Goal: Transaction & Acquisition: Purchase product/service

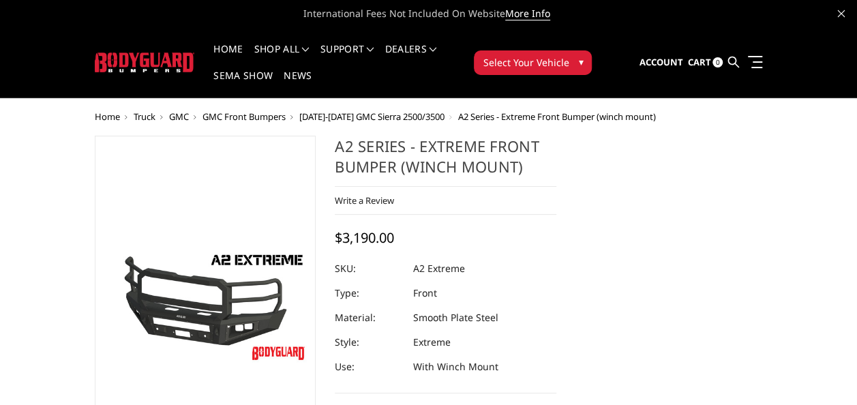
scroll to position [1, 0]
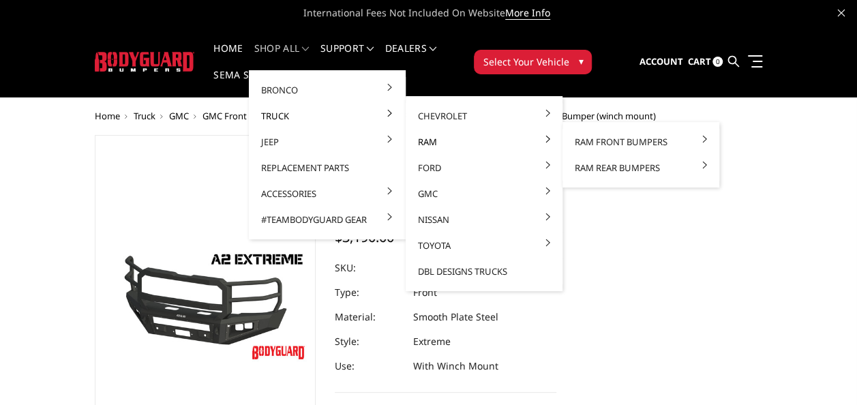
click at [428, 141] on link "Ram" at bounding box center [484, 142] width 146 height 26
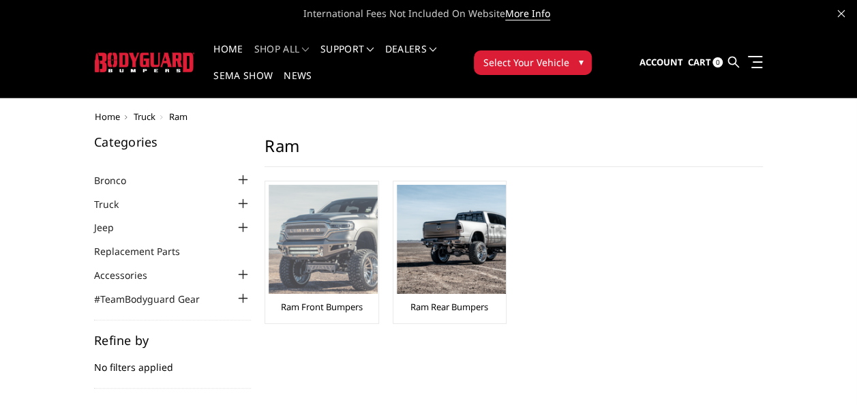
click at [333, 303] on link "Ram Front Bumpers" at bounding box center [322, 307] width 82 height 12
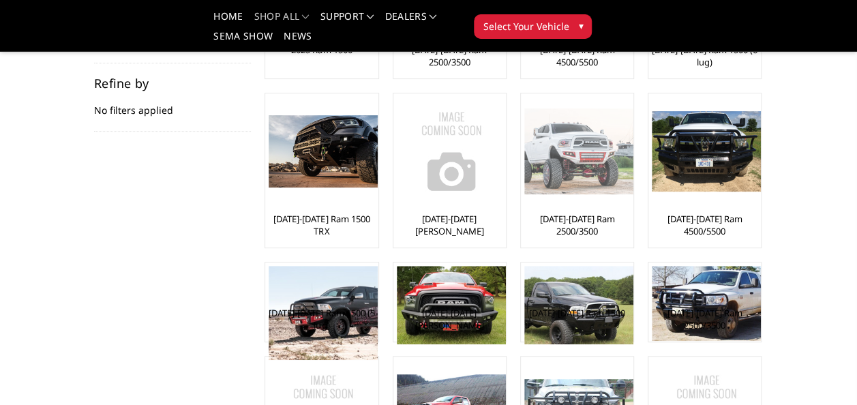
scroll to position [214, 0]
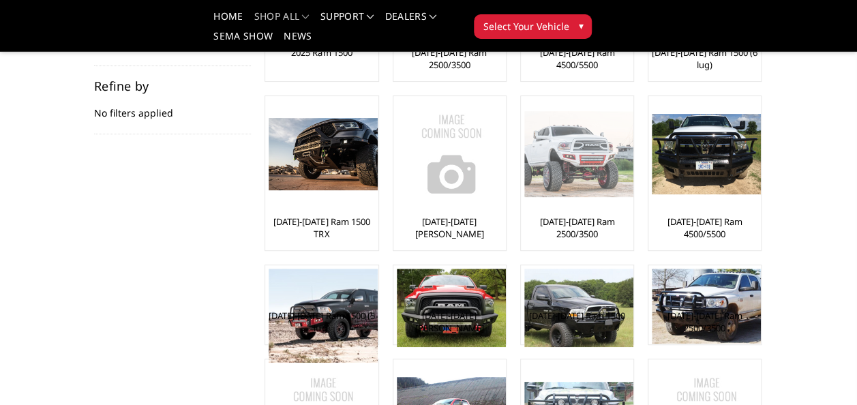
click at [578, 158] on img at bounding box center [578, 154] width 109 height 86
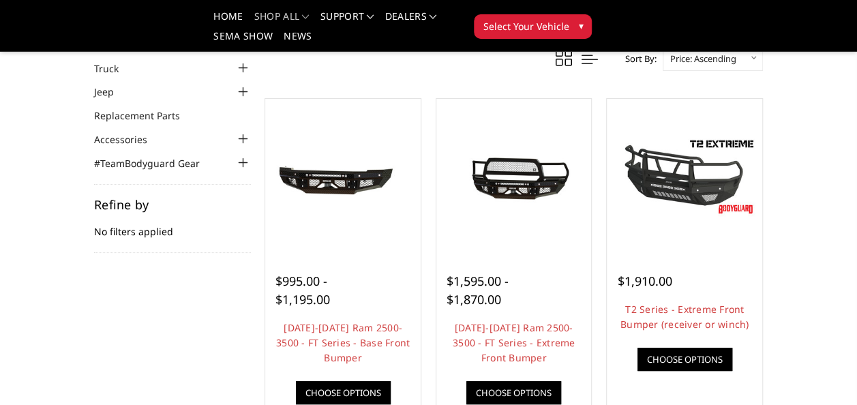
scroll to position [96, 0]
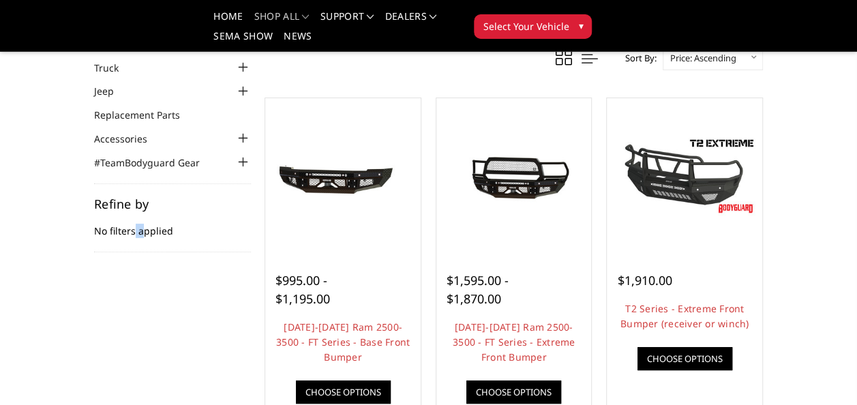
click at [78, 355] on div "Home Truck Ram Ram Front Bumpers 2010-2018 Ram 2500/3500 Categories Bronco 2021…" at bounding box center [428, 366] width 857 height 783
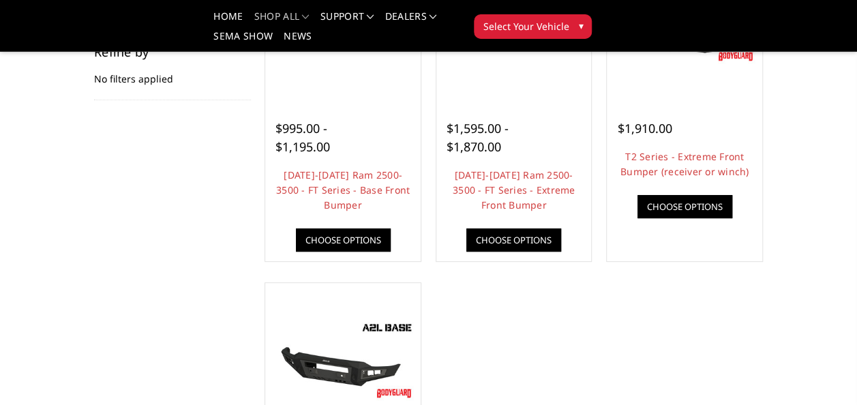
click at [74, 313] on div "Home Truck Ram Ram Front Bumpers 2010-2018 Ram 2500/3500 Categories Bronco 2021…" at bounding box center [428, 214] width 857 height 783
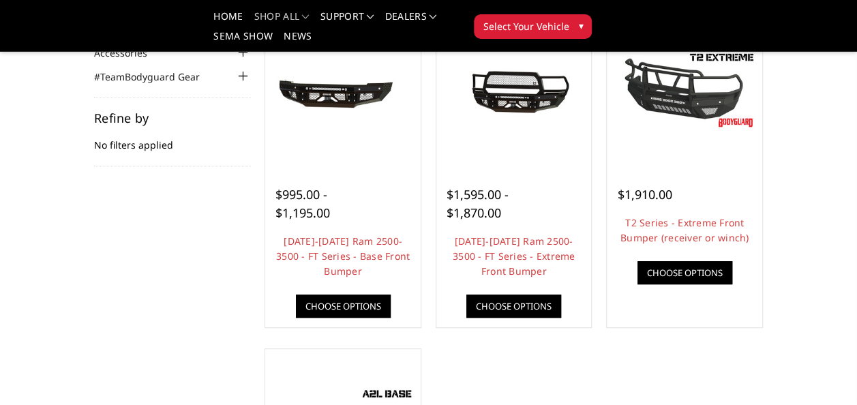
scroll to position [168, 0]
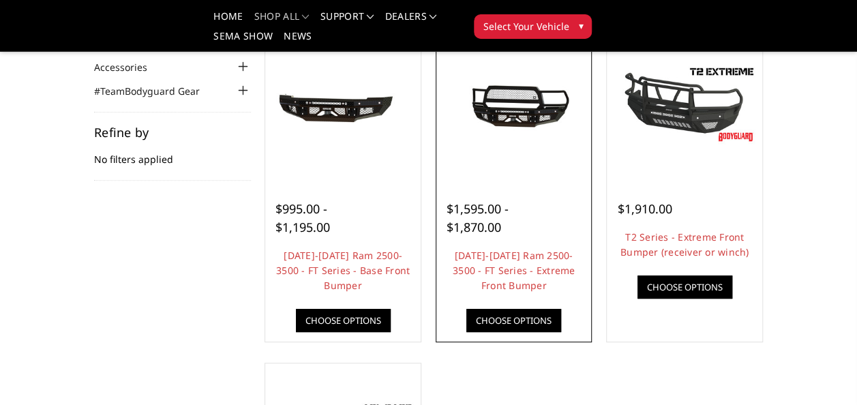
click at [525, 108] on img at bounding box center [514, 104] width 149 height 67
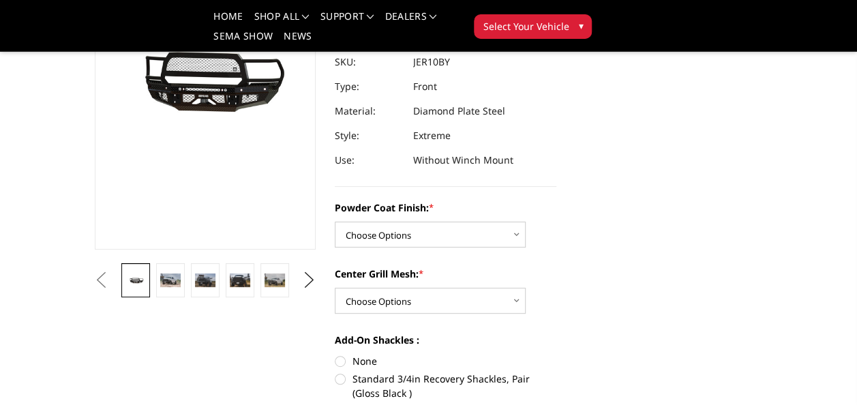
scroll to position [191, 0]
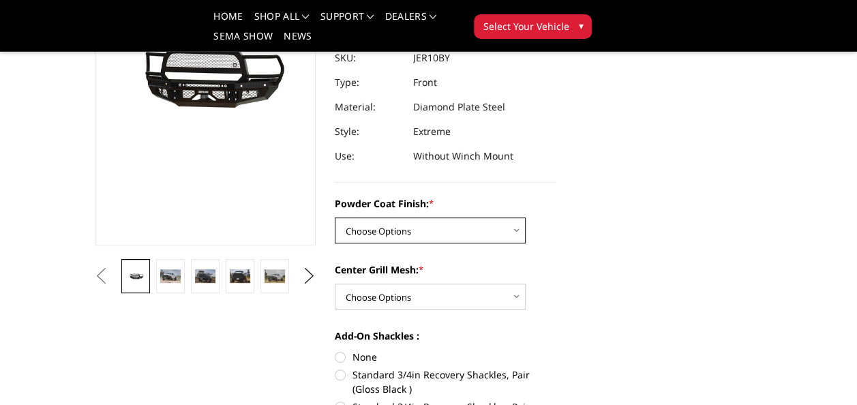
click at [516, 228] on select "Choose Options Bare Metal Gloss Black Powder Coat Textured Black Powder Coat" at bounding box center [430, 231] width 191 height 26
select select "3229"
click at [335, 218] on select "Choose Options Bare Metal Gloss Black Powder Coat Textured Black Powder Coat" at bounding box center [430, 231] width 191 height 26
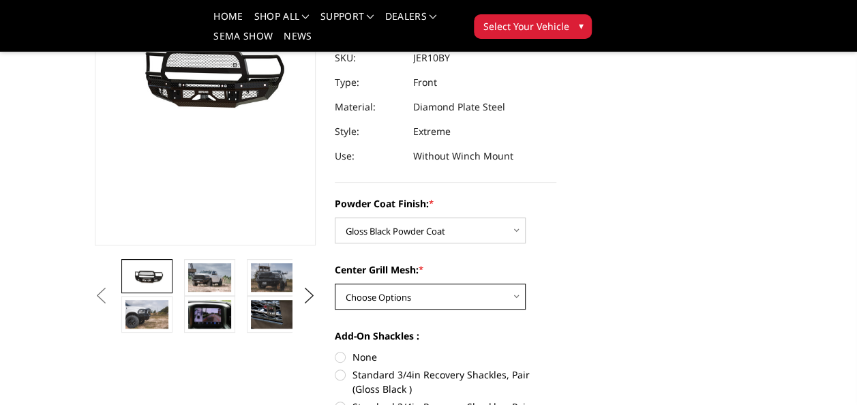
click at [518, 295] on select "Choose Options WITH Expanded Metal in Center Grill WITHOUT Expanded Metal in Ce…" at bounding box center [430, 297] width 191 height 26
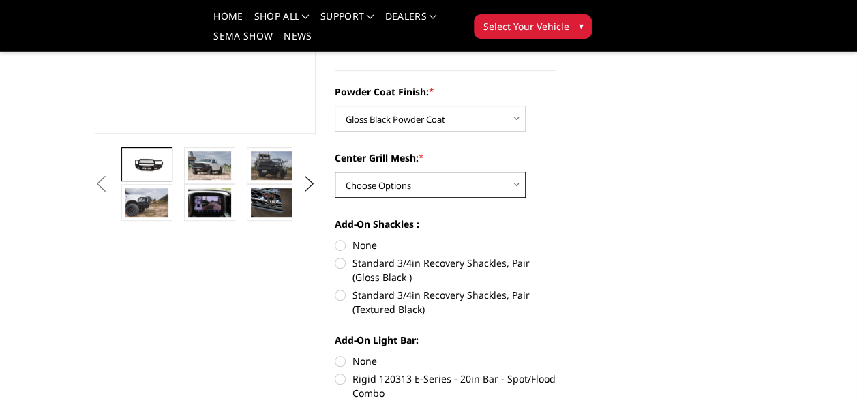
scroll to position [304, 0]
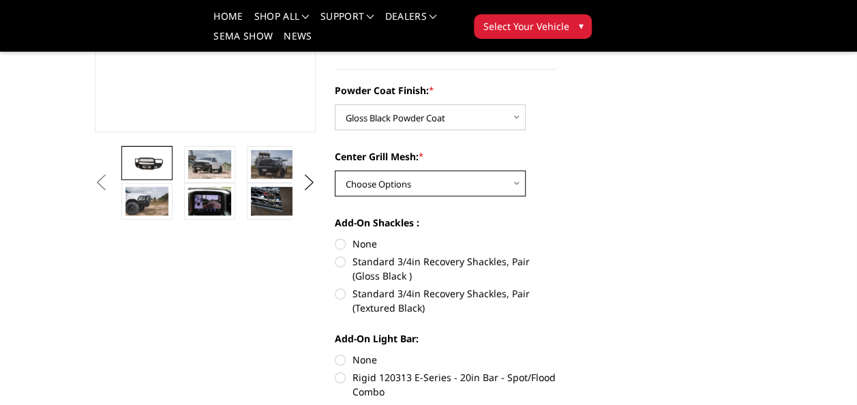
click at [517, 181] on select "Choose Options WITH Expanded Metal in Center Grill WITHOUT Expanded Metal in Ce…" at bounding box center [430, 183] width 191 height 26
select select "3231"
click at [335, 170] on select "Choose Options WITH Expanded Metal in Center Grill WITHOUT Expanded Metal in Ce…" at bounding box center [430, 183] width 191 height 26
click at [346, 260] on label "Standard 3/4in Recovery Shackles, Pair (Gloss Black )" at bounding box center [446, 268] width 222 height 29
click at [556, 237] on input "Standard 3/4in Recovery Shackles, Pair (Gloss Black )" at bounding box center [556, 237] width 1 height 1
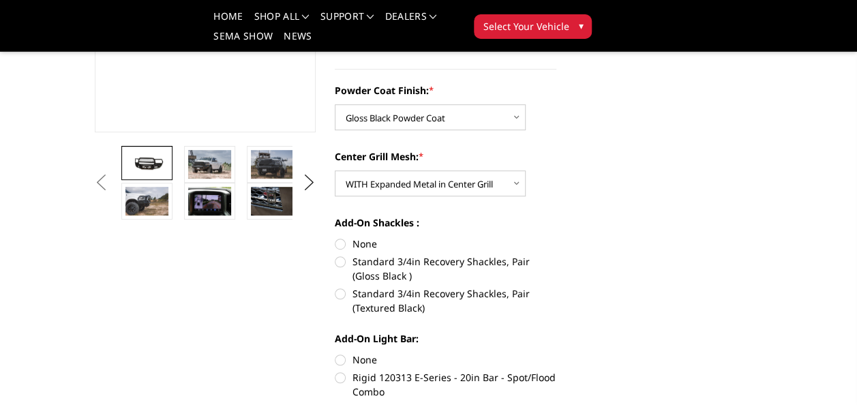
radio input "true"
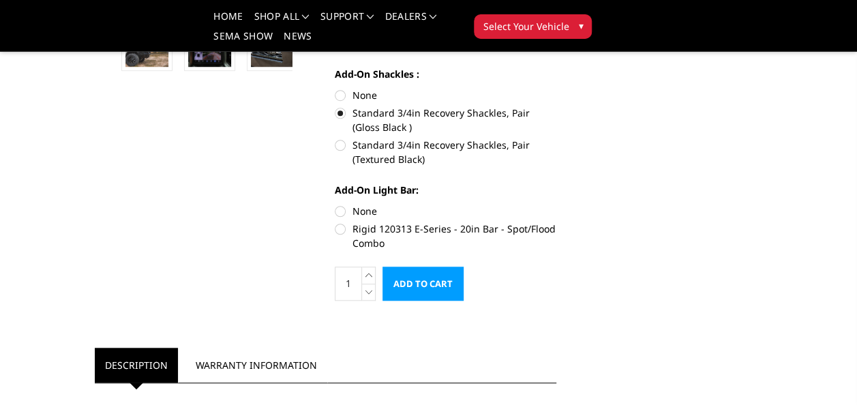
scroll to position [453, 0]
click at [341, 226] on label "Rigid 120313 E-Series - 20in Bar - Spot/Flood Combo" at bounding box center [446, 235] width 222 height 29
click at [556, 204] on input "Rigid 120313 E-Series - 20in Bar - Spot/Flood Combo" at bounding box center [556, 203] width 1 height 1
radio input "true"
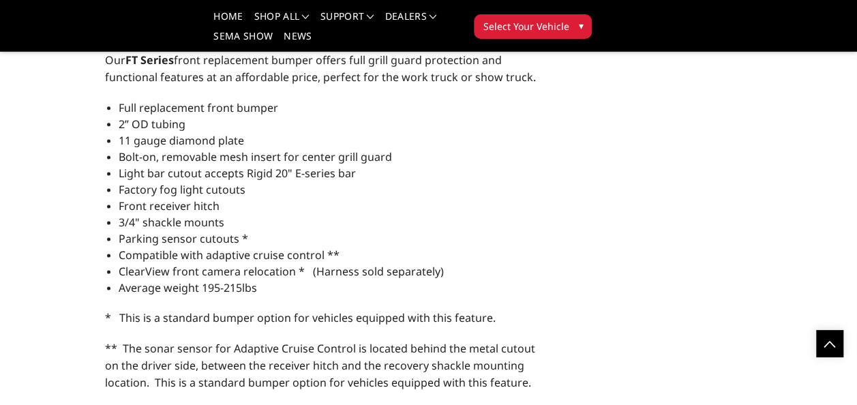
scroll to position [832, 0]
